Goal: Task Accomplishment & Management: Manage account settings

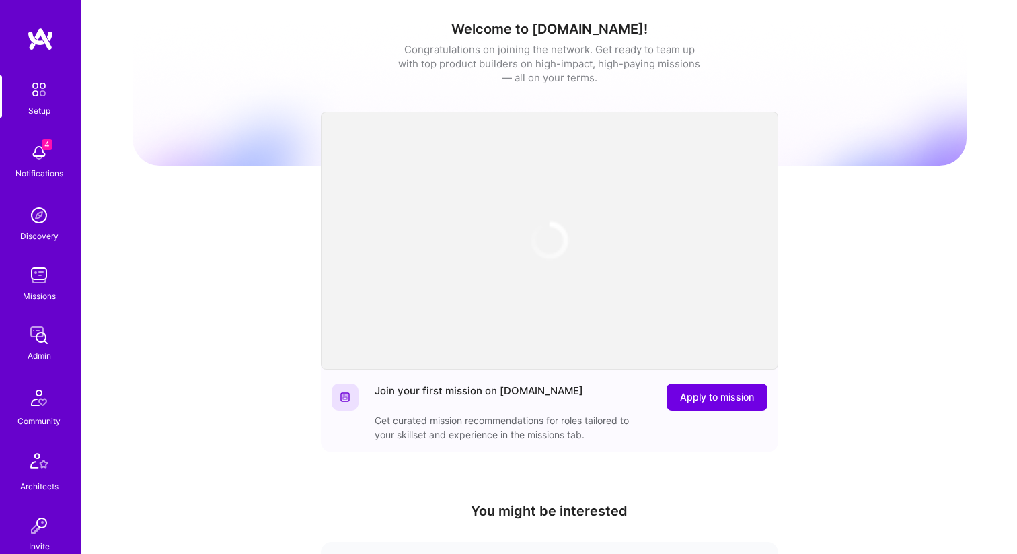
scroll to position [415, 0]
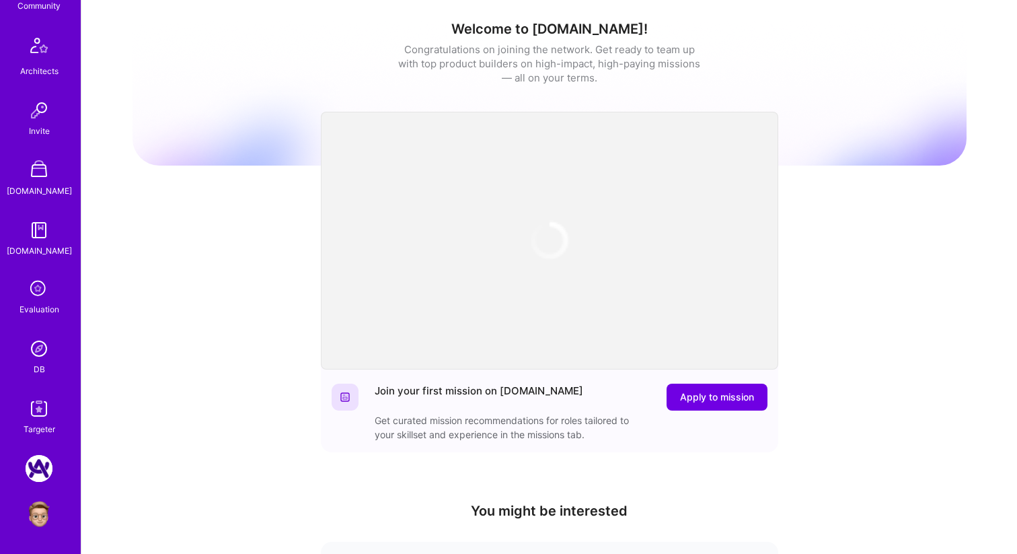
click at [43, 350] on img at bounding box center [39, 348] width 27 height 27
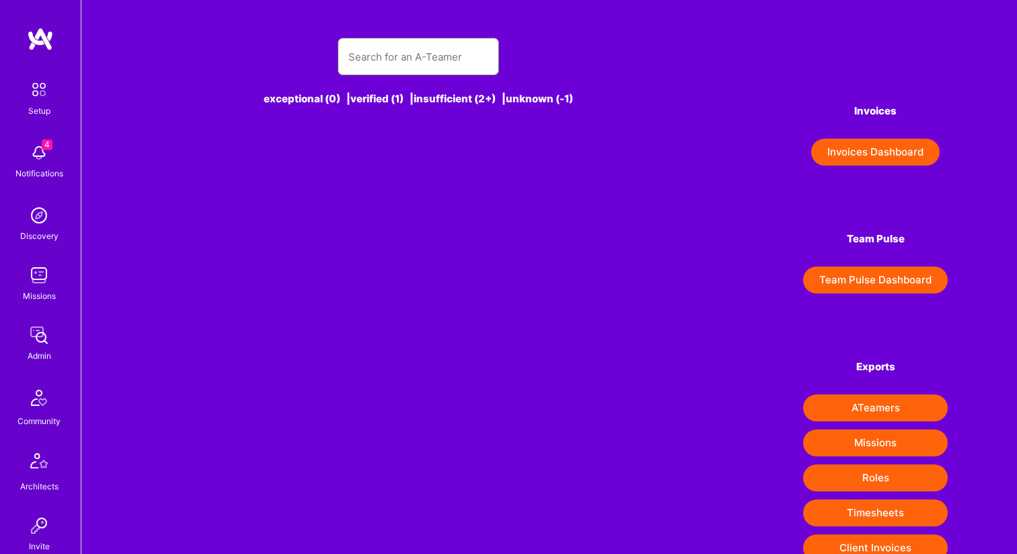
click at [388, 62] on input "text" at bounding box center [419, 57] width 140 height 34
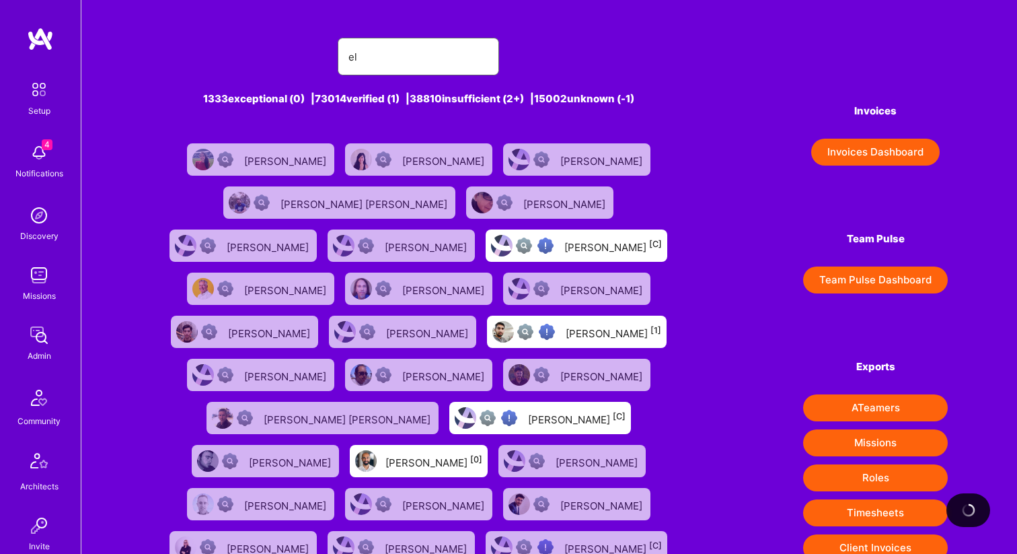
type input "eli"
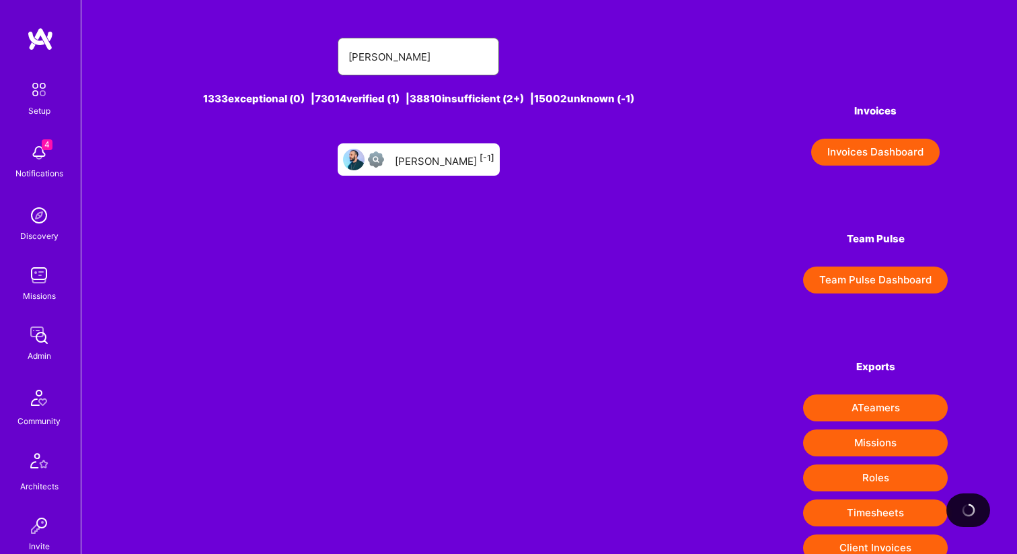
type input "eliot"
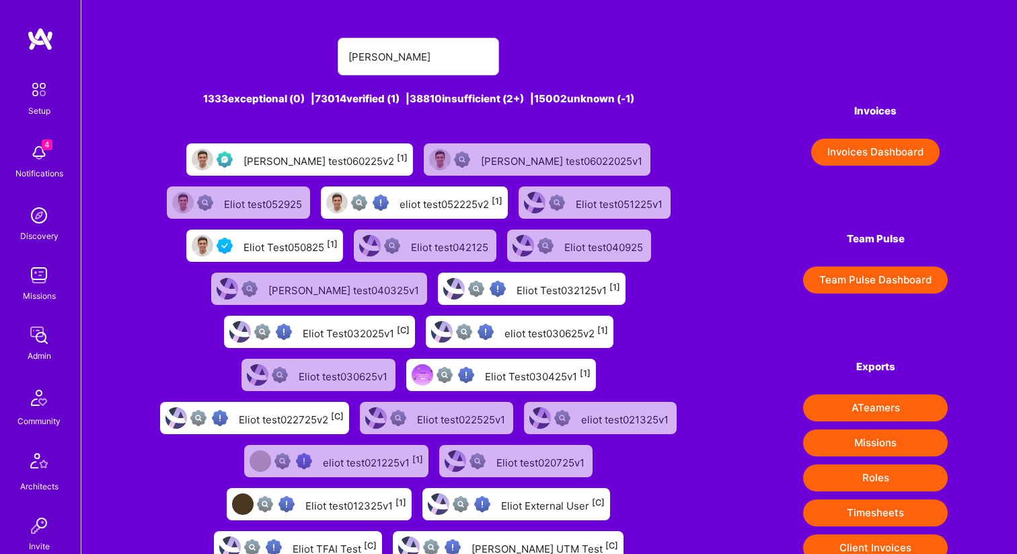
click at [338, 237] on div "Eliot Test050825 [1]" at bounding box center [291, 245] width 94 height 17
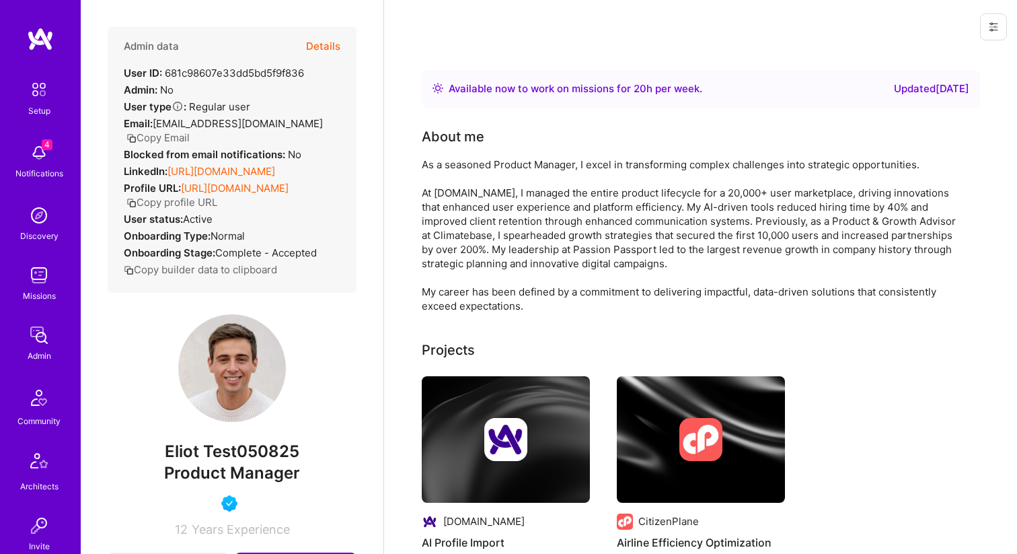
click at [990, 29] on icon at bounding box center [993, 27] width 11 height 11
click at [961, 55] on button "Login as Eliot" at bounding box center [936, 57] width 142 height 34
